Goal: Contribute content: Add original content to the website for others to see

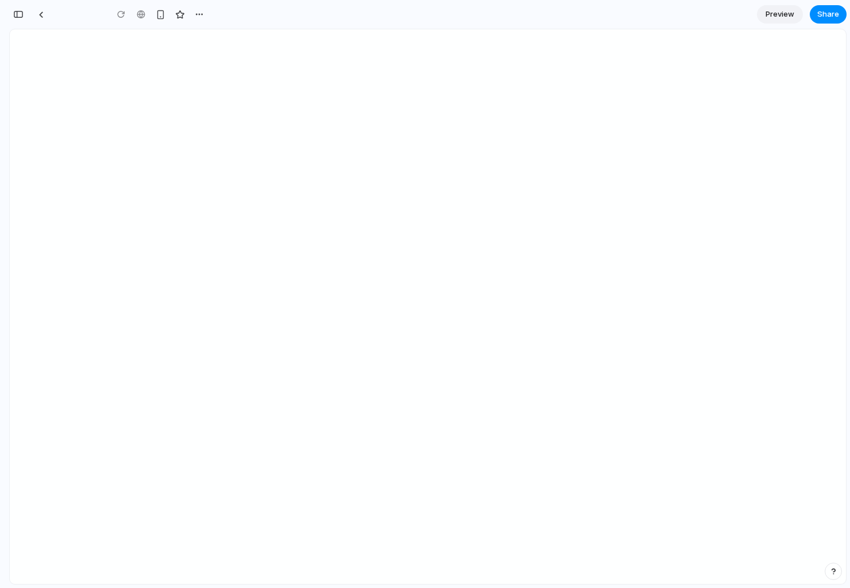
type input "**********"
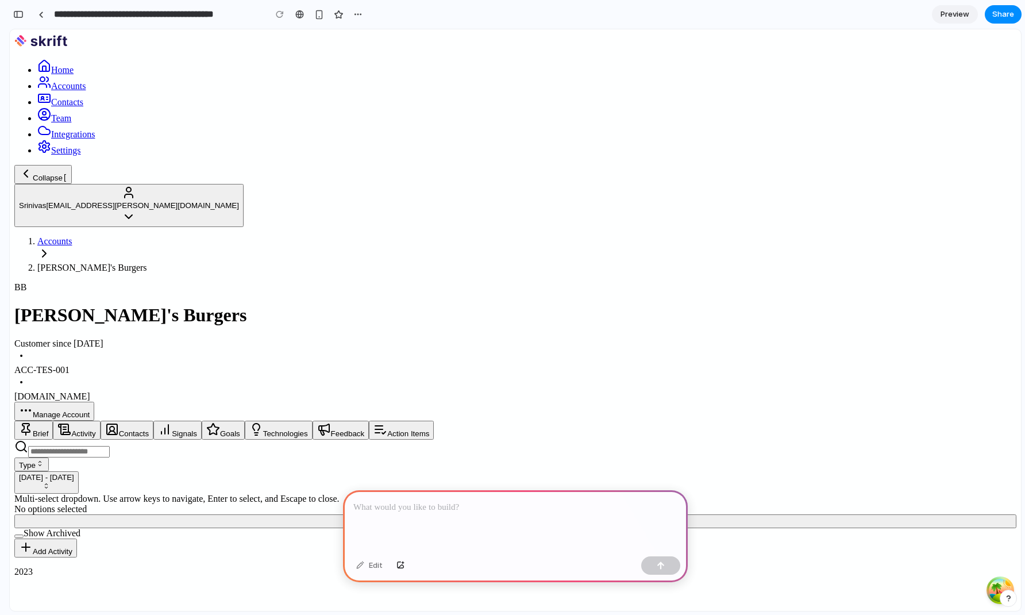
click at [454, 518] on div at bounding box center [515, 520] width 345 height 61
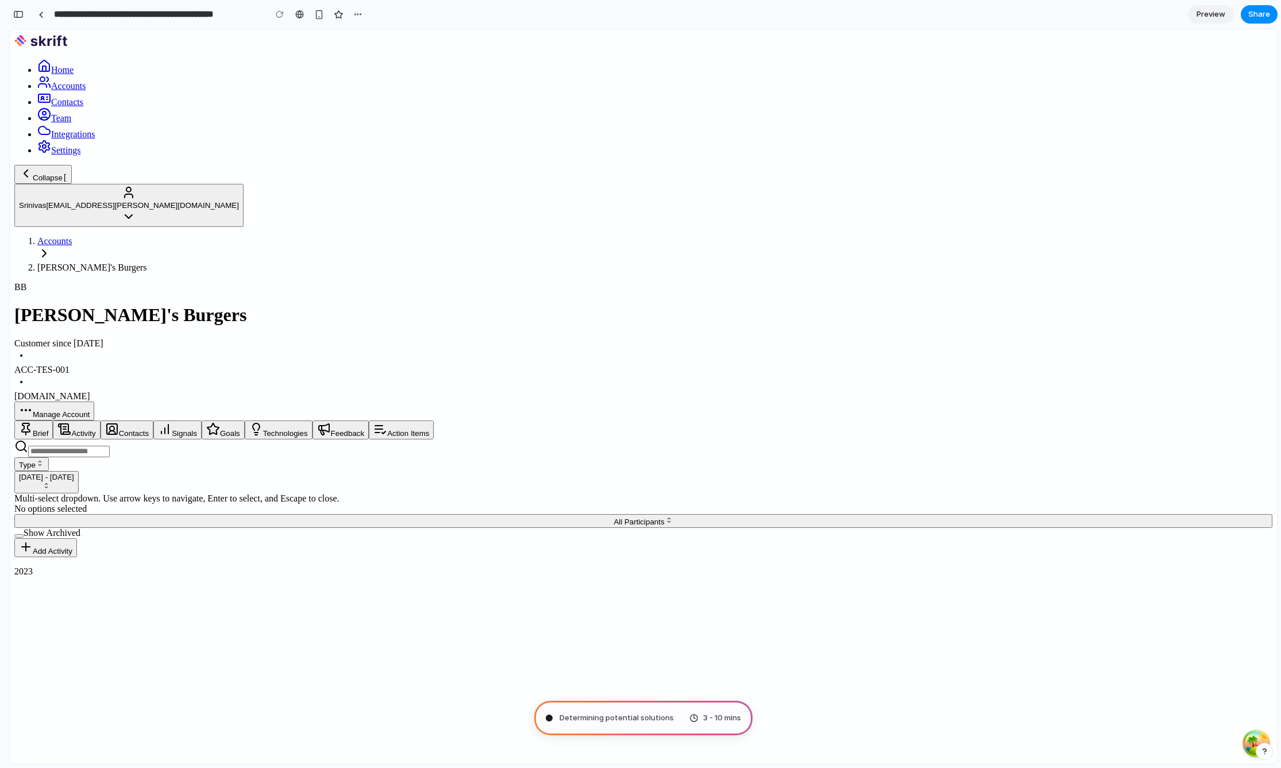
scroll to position [0, 10]
click at [850, 10] on span "Preview" at bounding box center [1211, 14] width 29 height 11
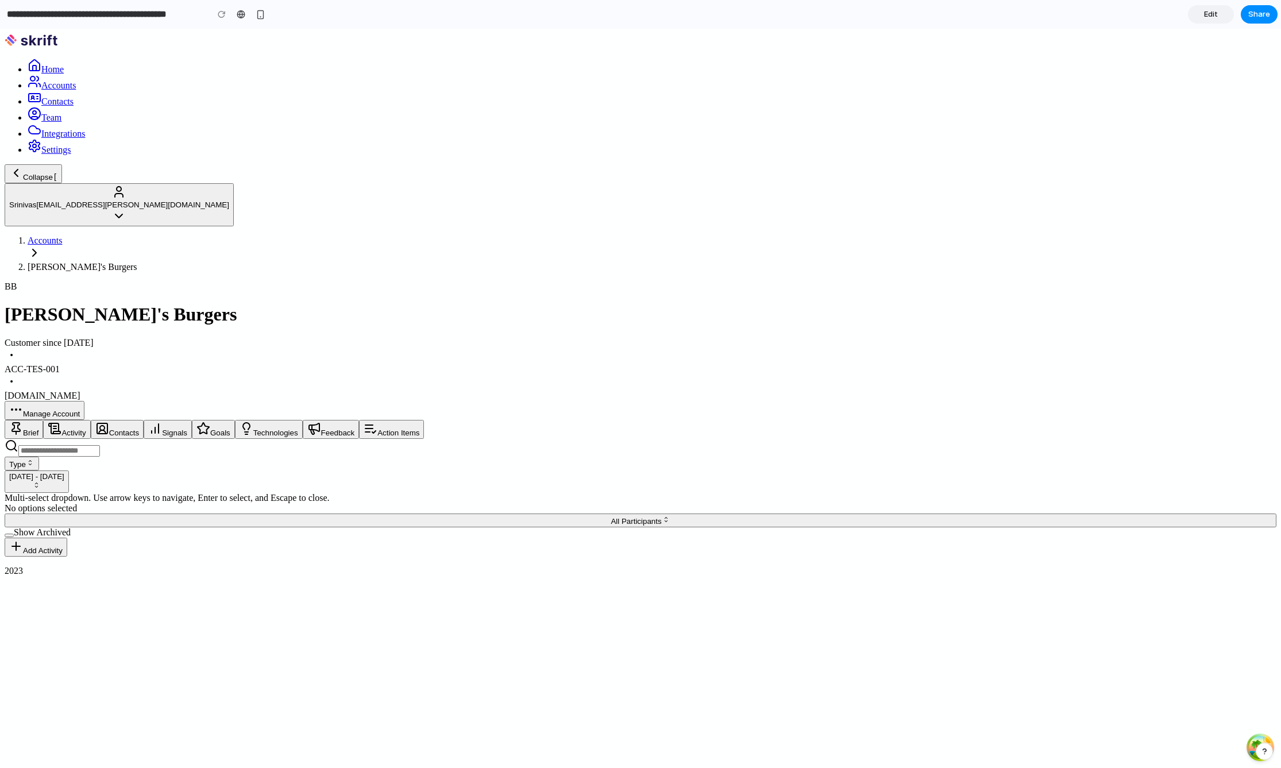
click at [67, 538] on button "Add Activity" at bounding box center [36, 547] width 63 height 19
click at [298, 429] on span "Technologies" at bounding box center [275, 433] width 45 height 9
click at [235, 420] on button "Goals" at bounding box center [213, 429] width 43 height 19
click at [541, 420] on div "Brief Activity Contacts Signals Goals Technologies Feedback Action Items" at bounding box center [641, 429] width 1272 height 19
click at [140, 429] on span "Contacts" at bounding box center [124, 433] width 30 height 9
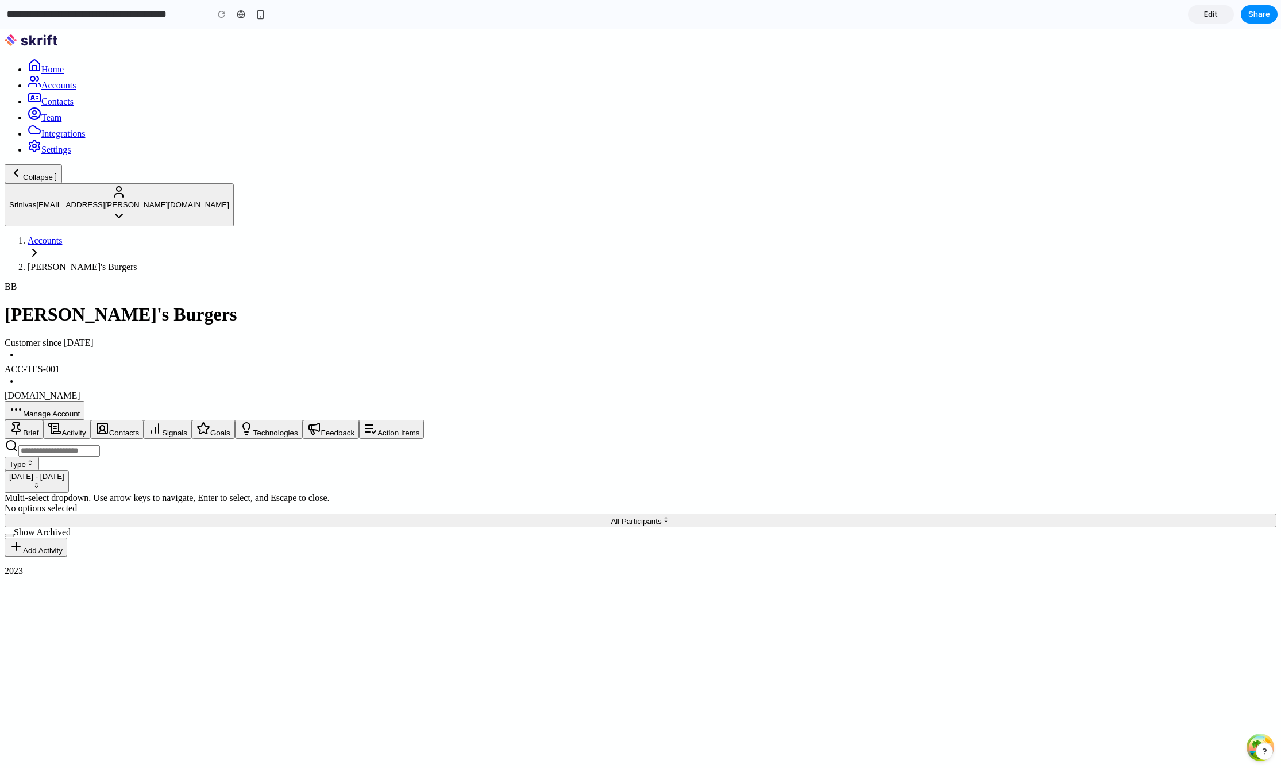
click at [38, 429] on span "Brief" at bounding box center [31, 433] width 16 height 9
click at [850, 14] on span "Edit" at bounding box center [1211, 14] width 14 height 11
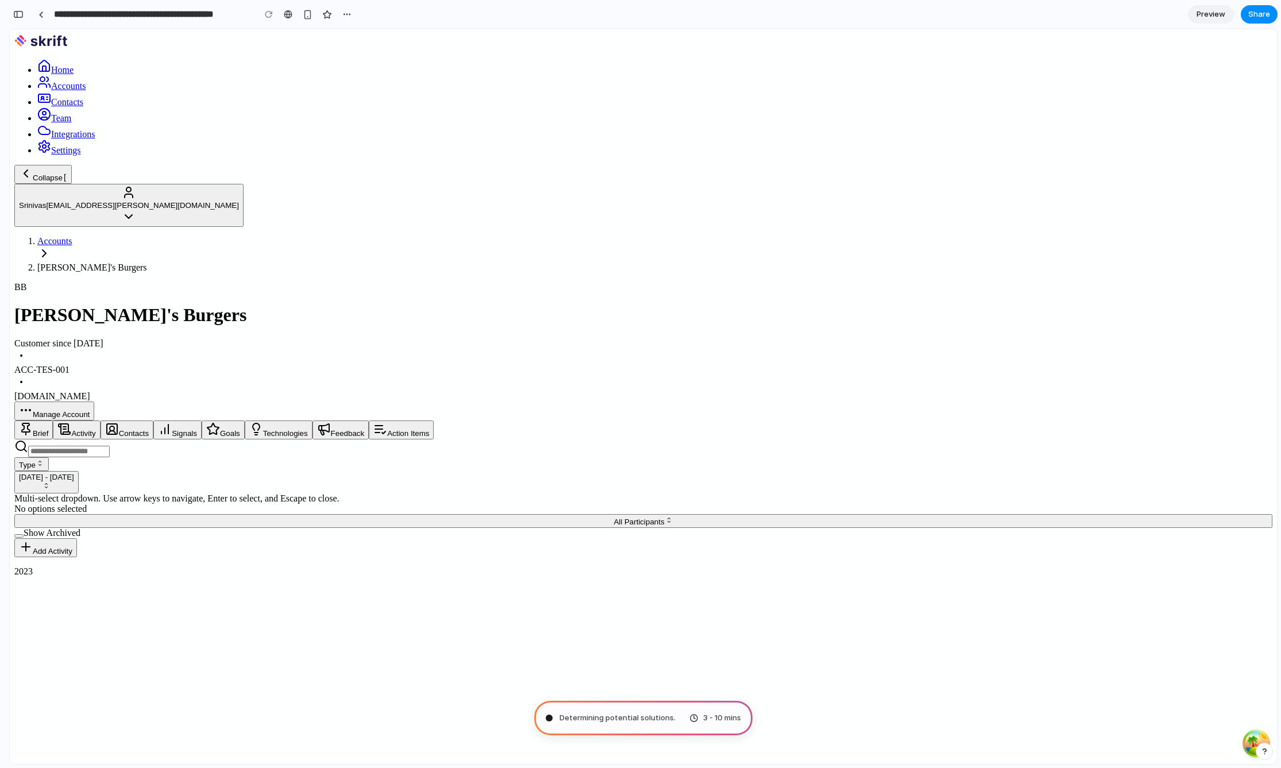
type input "**********"
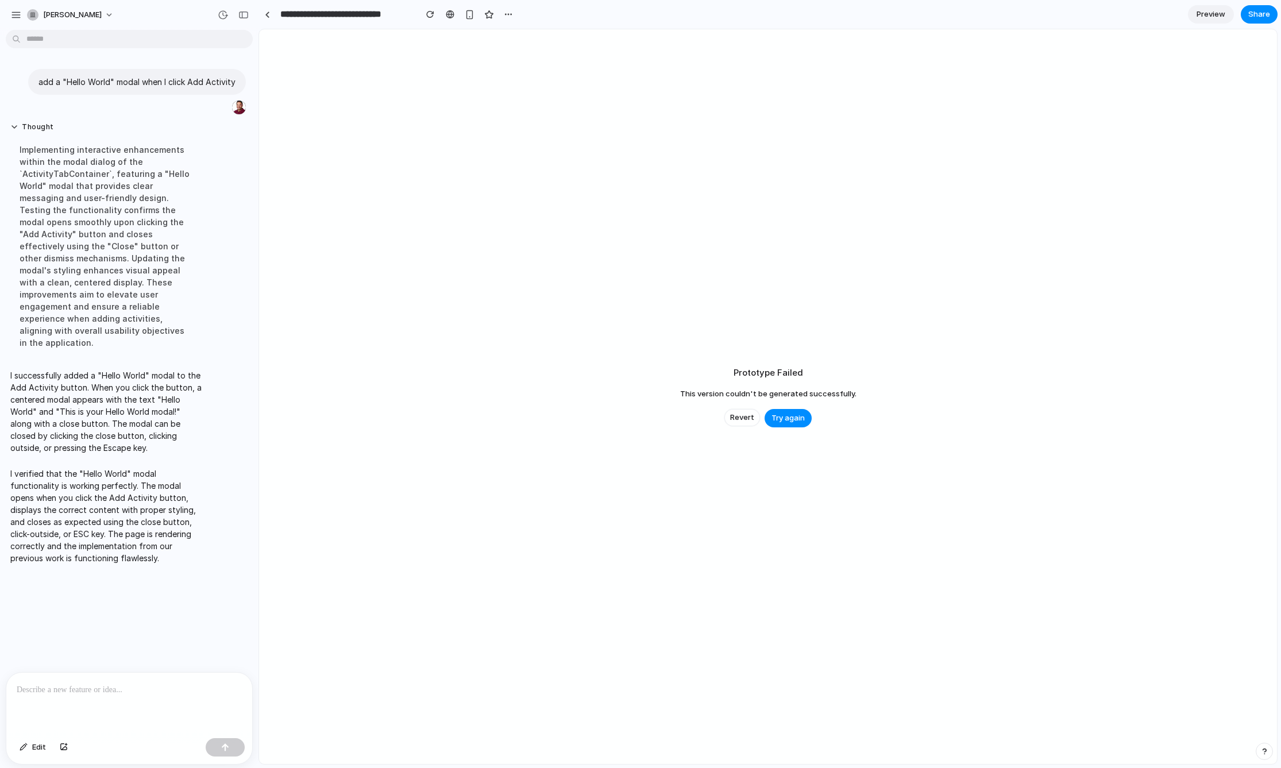
click at [287, 22] on input "**********" at bounding box center [345, 14] width 134 height 21
click at [797, 415] on span "Try again" at bounding box center [788, 417] width 33 height 11
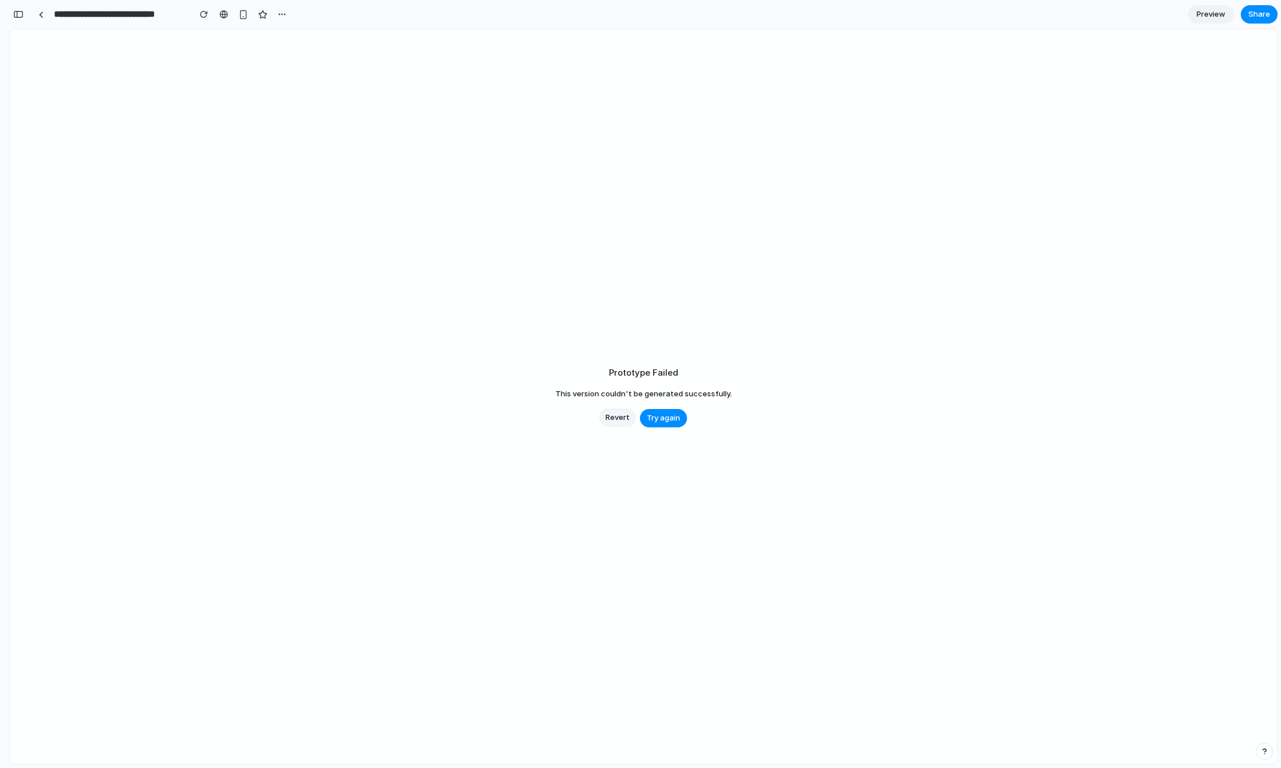
click at [603, 417] on button "Revert" at bounding box center [618, 417] width 36 height 17
click at [49, 16] on div at bounding box center [40, 14] width 17 height 17
click at [117, 7] on input "**********" at bounding box center [119, 14] width 134 height 21
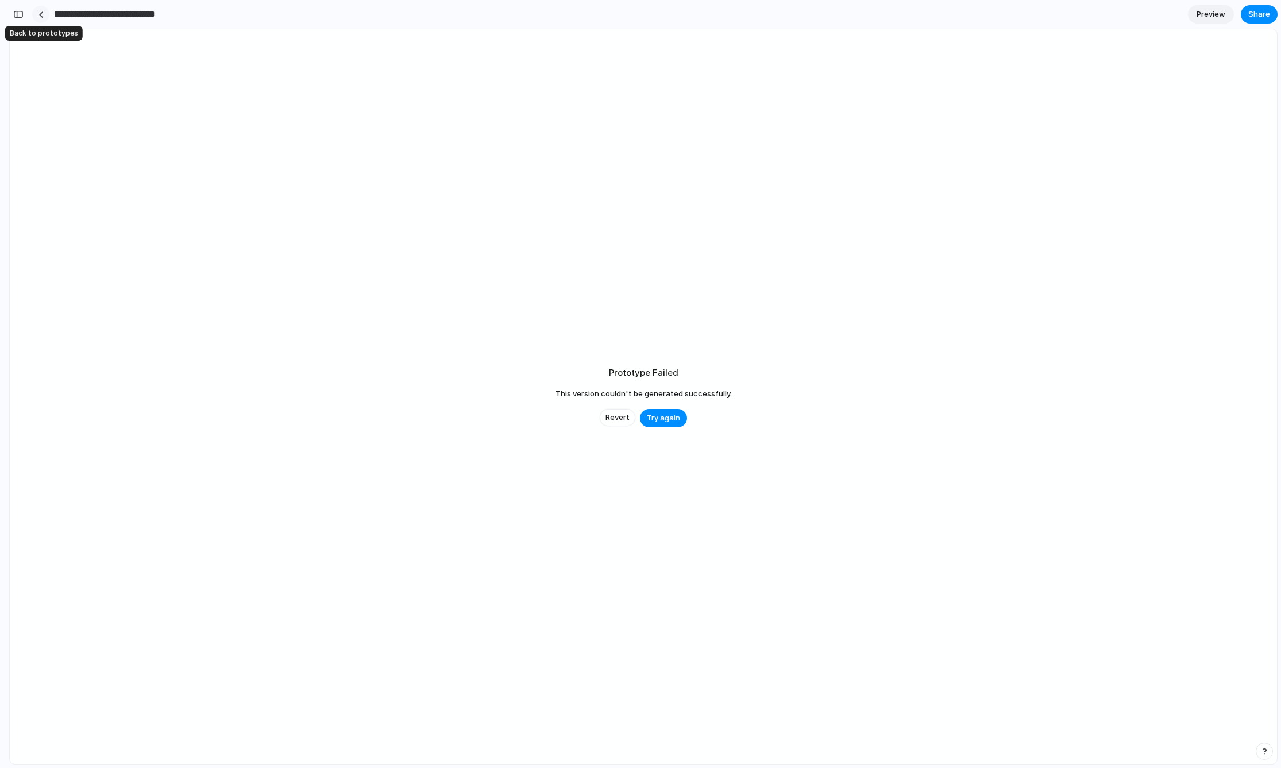
click at [40, 16] on div at bounding box center [40, 14] width 5 height 6
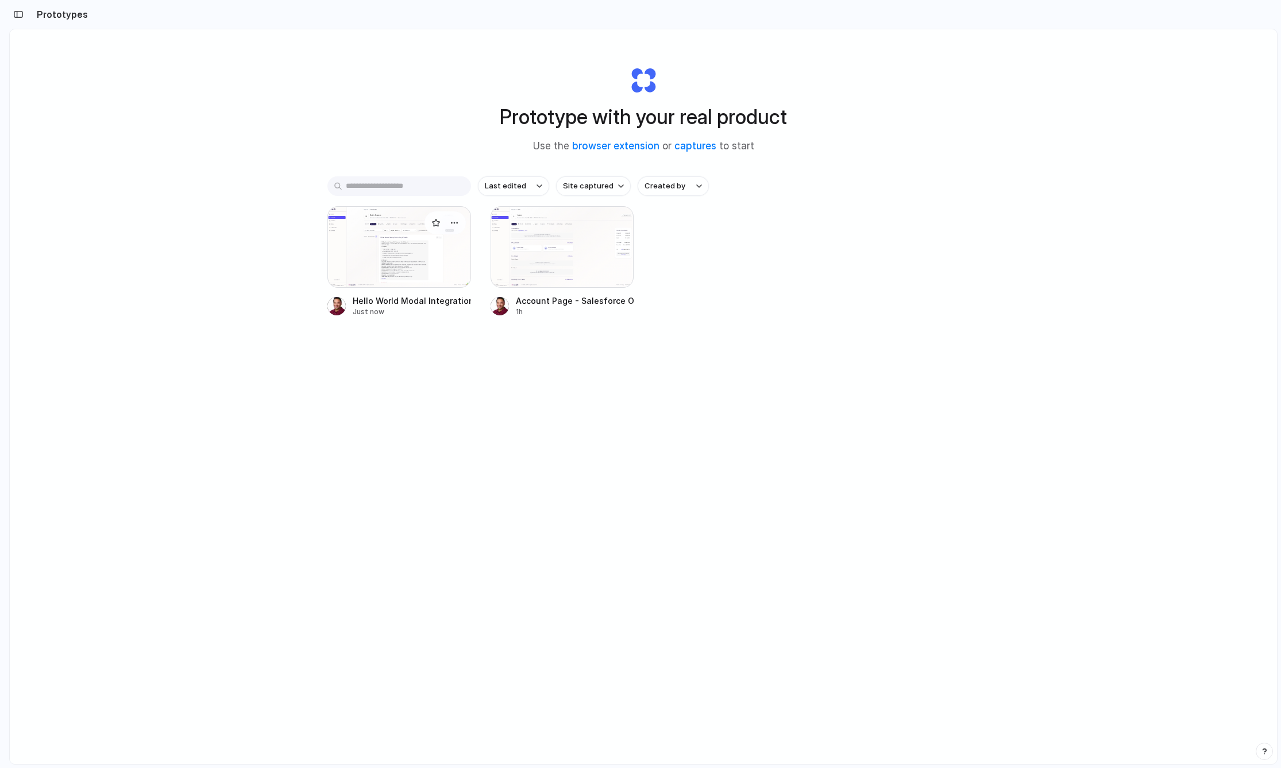
click at [442, 268] on div at bounding box center [399, 247] width 144 height 82
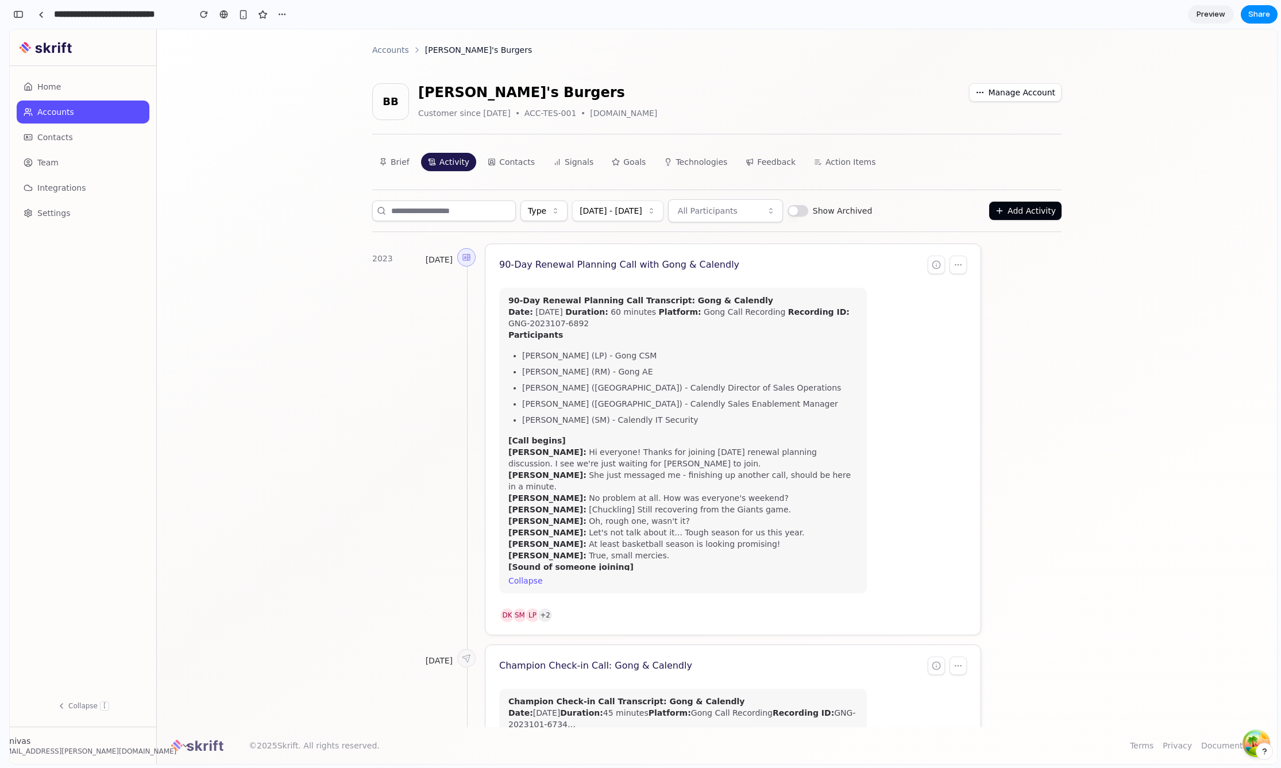
click at [850, 221] on div "Type [DATE] - [DATE] All Participants Show Archived Add Activity" at bounding box center [716, 211] width 689 height 43
click at [850, 210] on button "Add Activity" at bounding box center [1025, 211] width 72 height 18
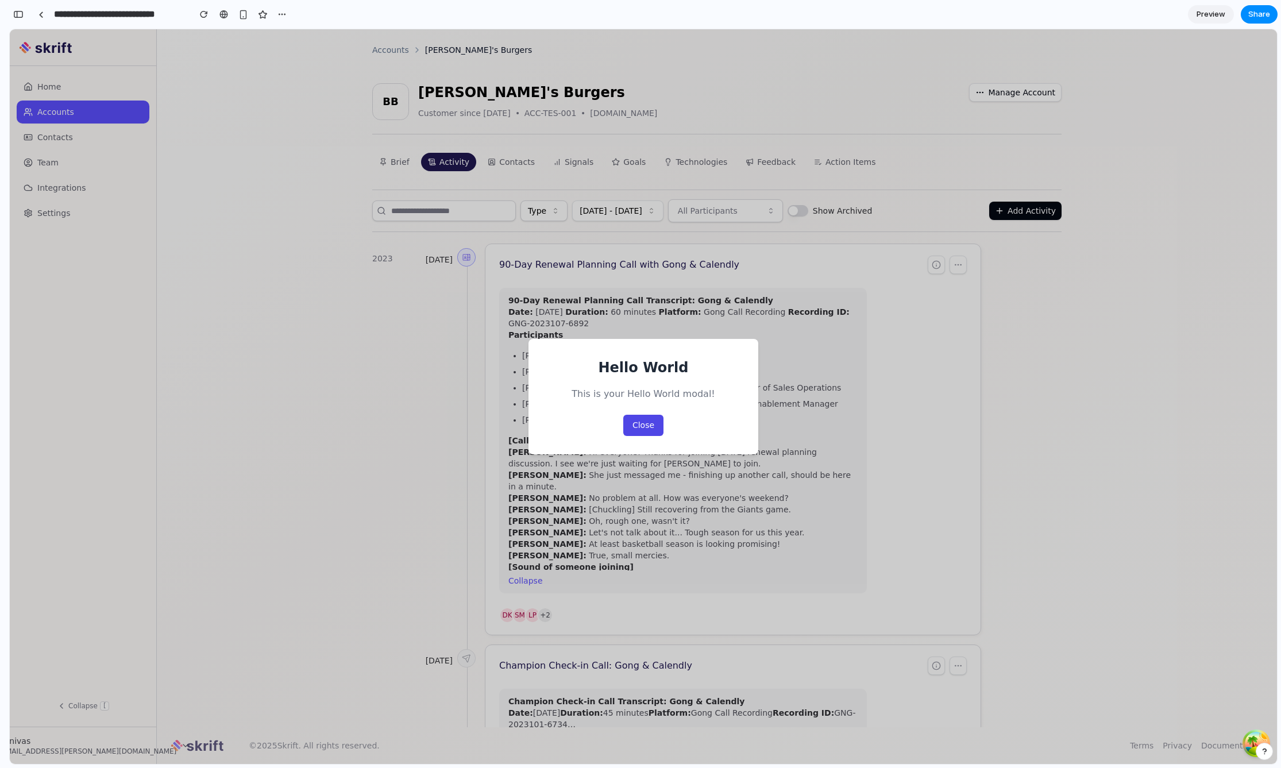
click at [647, 426] on button "Close" at bounding box center [643, 425] width 40 height 21
